Goal: Information Seeking & Learning: Compare options

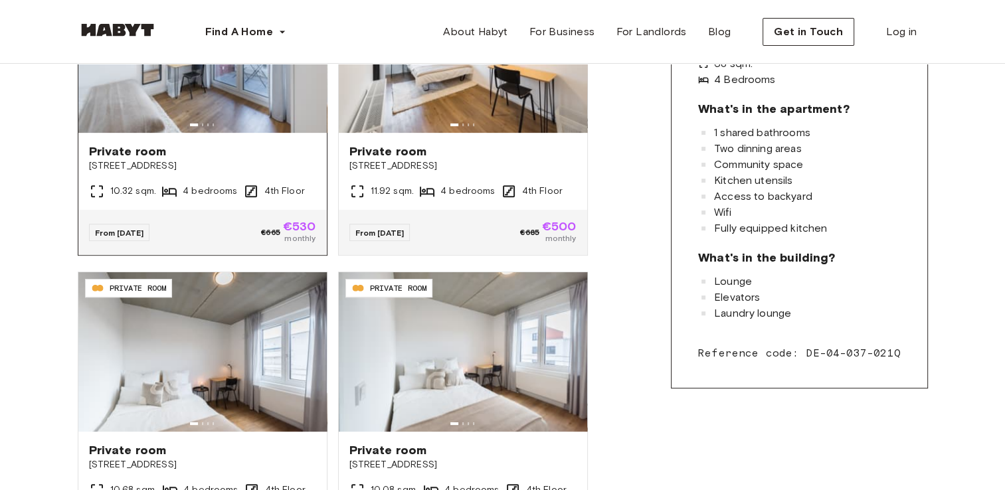
scroll to position [332, 0]
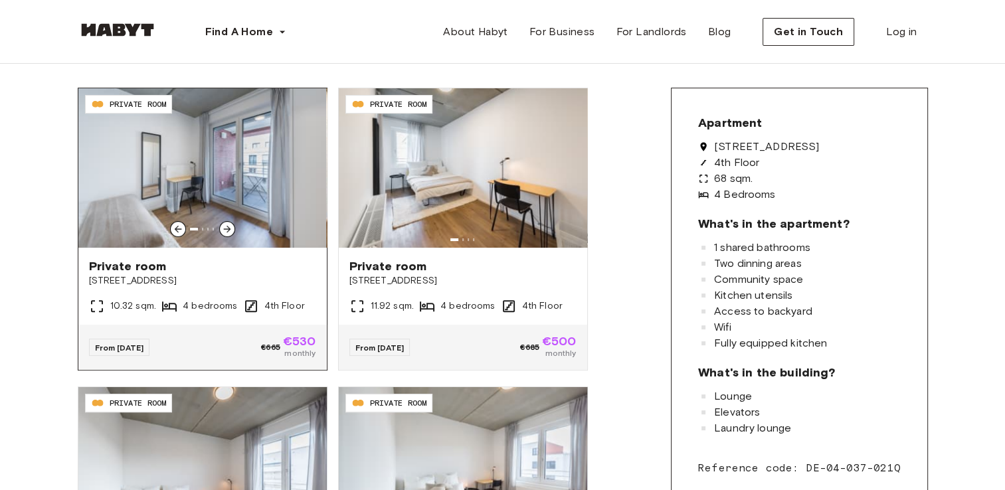
click at [263, 177] on img at bounding box center [202, 167] width 248 height 159
click at [226, 231] on icon at bounding box center [227, 229] width 11 height 11
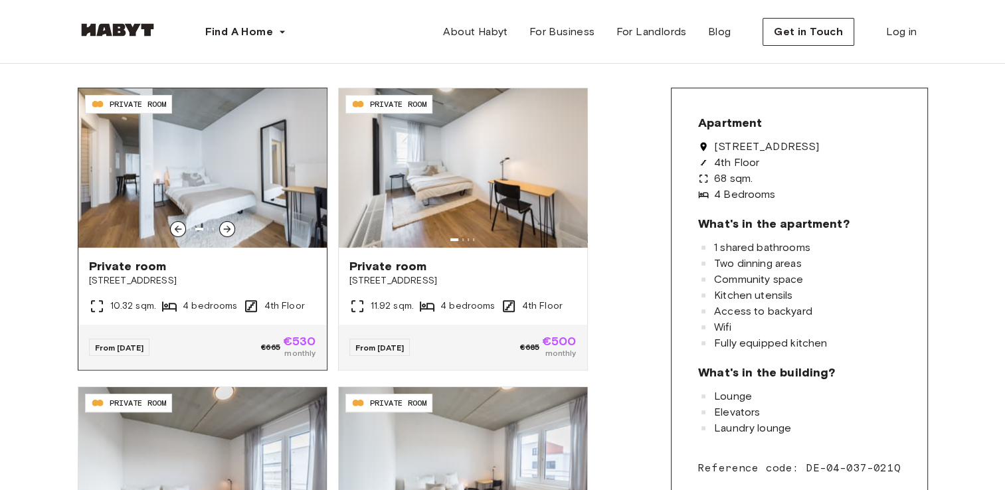
click at [226, 231] on icon at bounding box center [227, 229] width 11 height 11
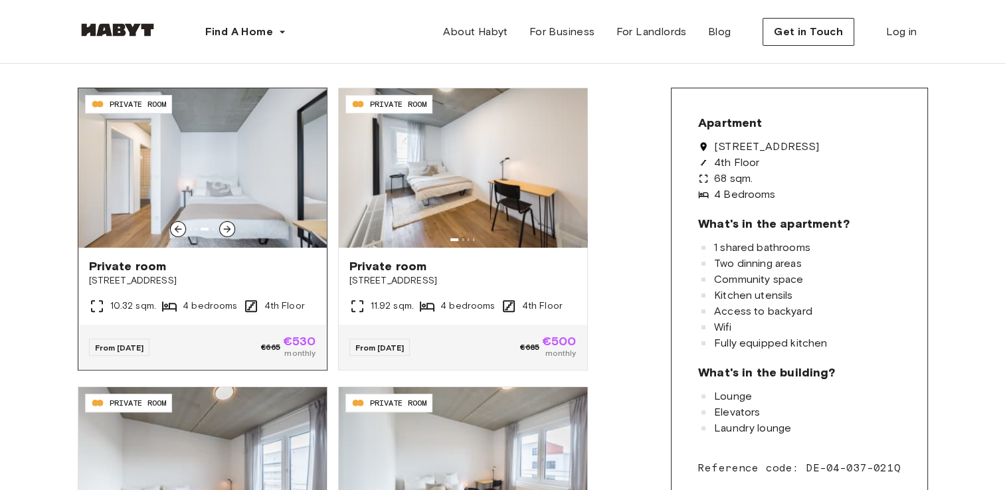
click at [226, 231] on icon at bounding box center [227, 229] width 11 height 11
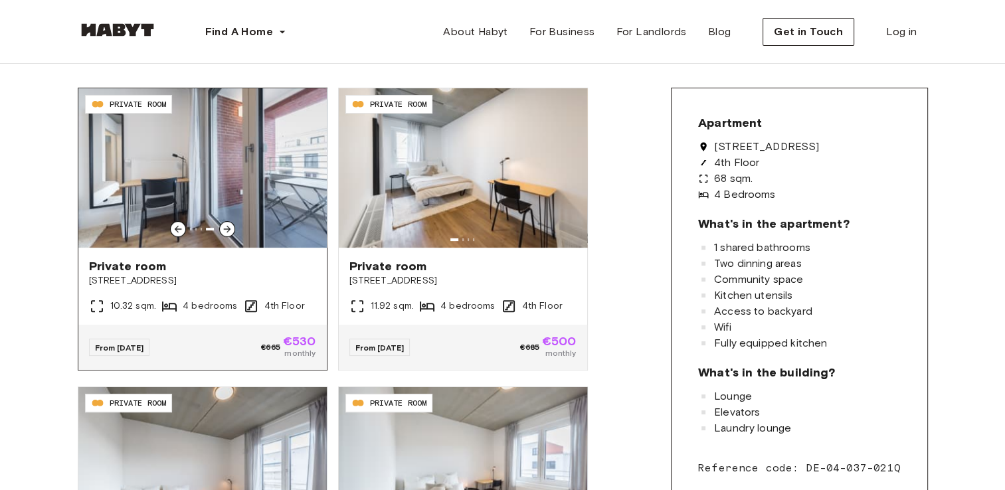
click at [197, 167] on img at bounding box center [202, 167] width 248 height 159
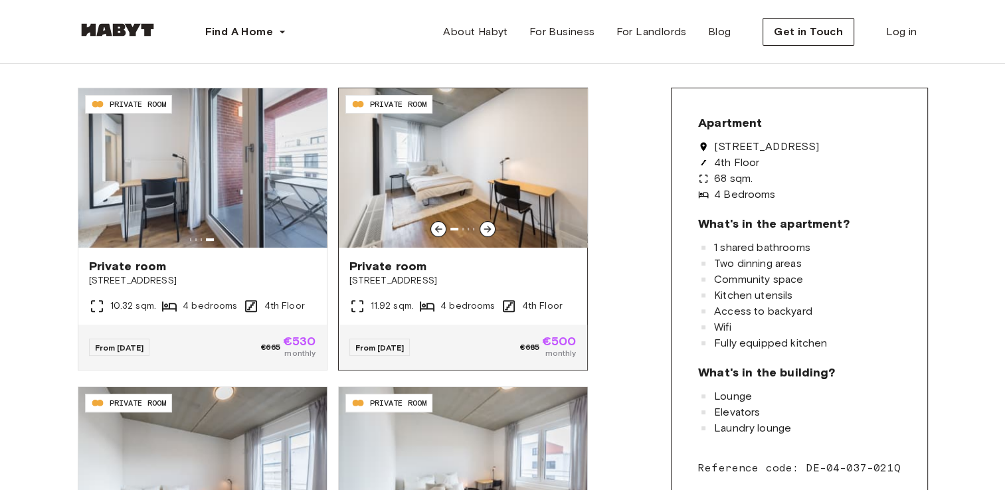
click at [508, 244] on img at bounding box center [463, 167] width 248 height 159
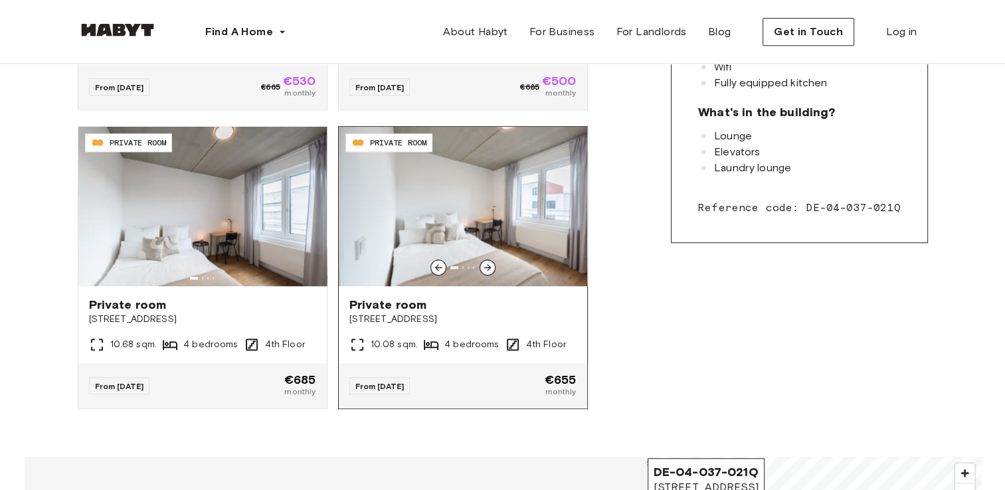
scroll to position [598, 0]
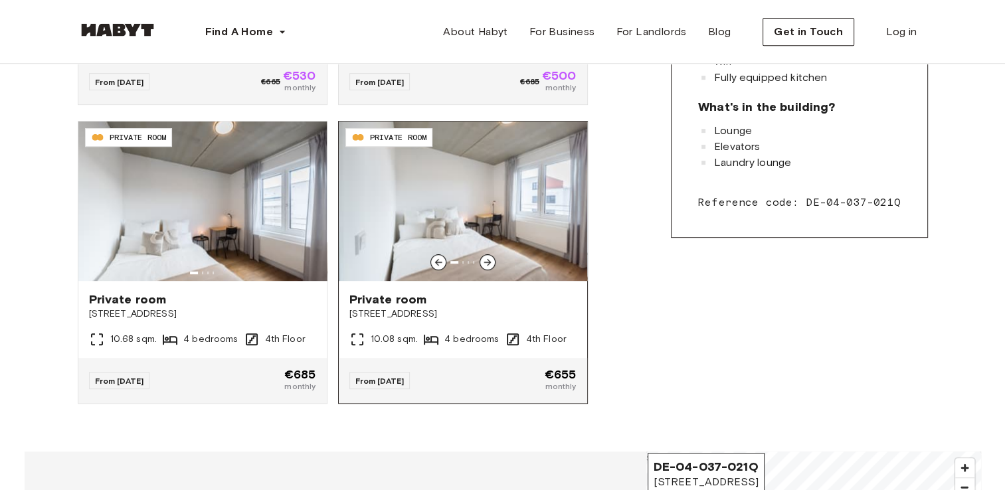
click at [500, 227] on img at bounding box center [463, 201] width 248 height 159
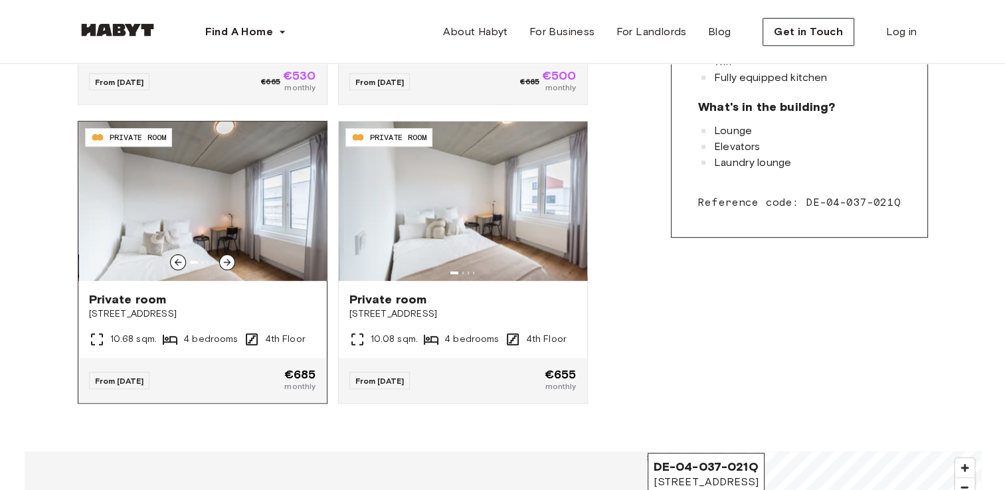
click at [195, 258] on img at bounding box center [202, 201] width 248 height 159
click at [234, 193] on img at bounding box center [202, 201] width 248 height 159
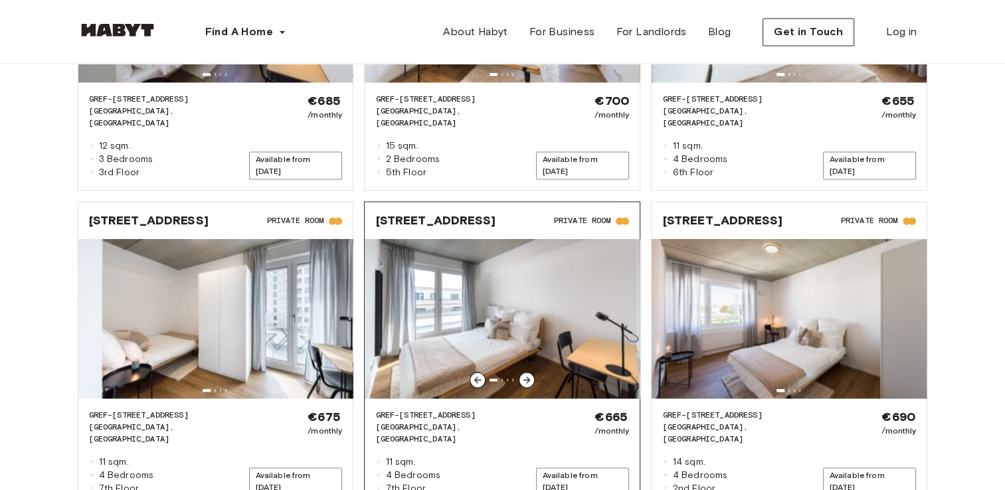
scroll to position [1926, 0]
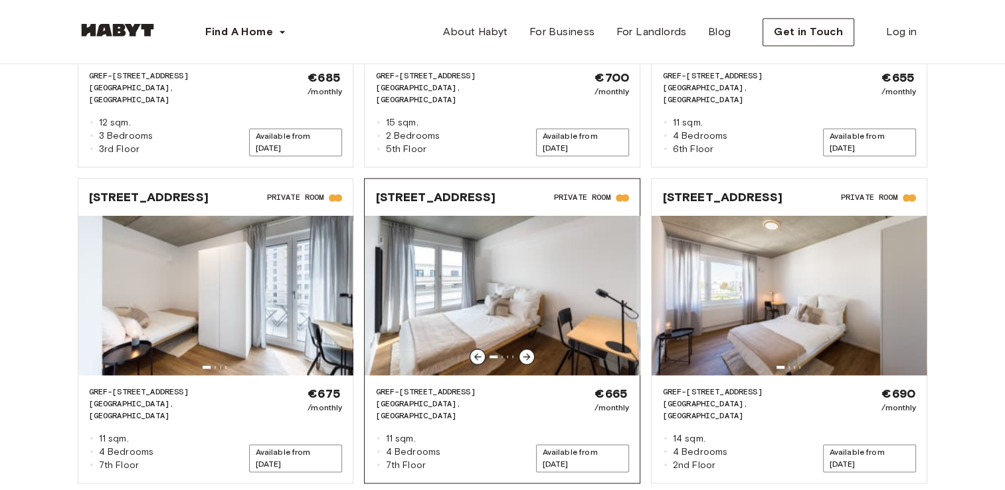
click at [462, 231] on img at bounding box center [502, 295] width 275 height 159
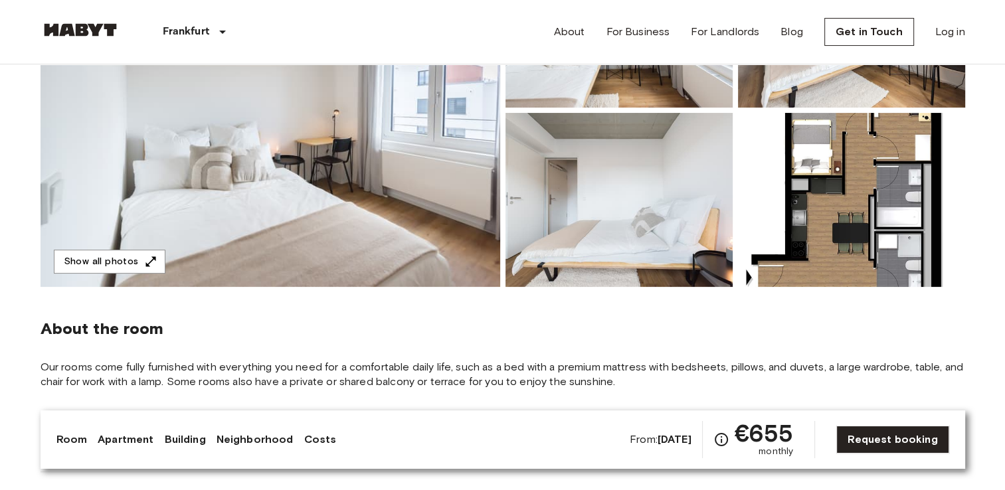
scroll to position [133, 0]
